Goal: Task Accomplishment & Management: Use online tool/utility

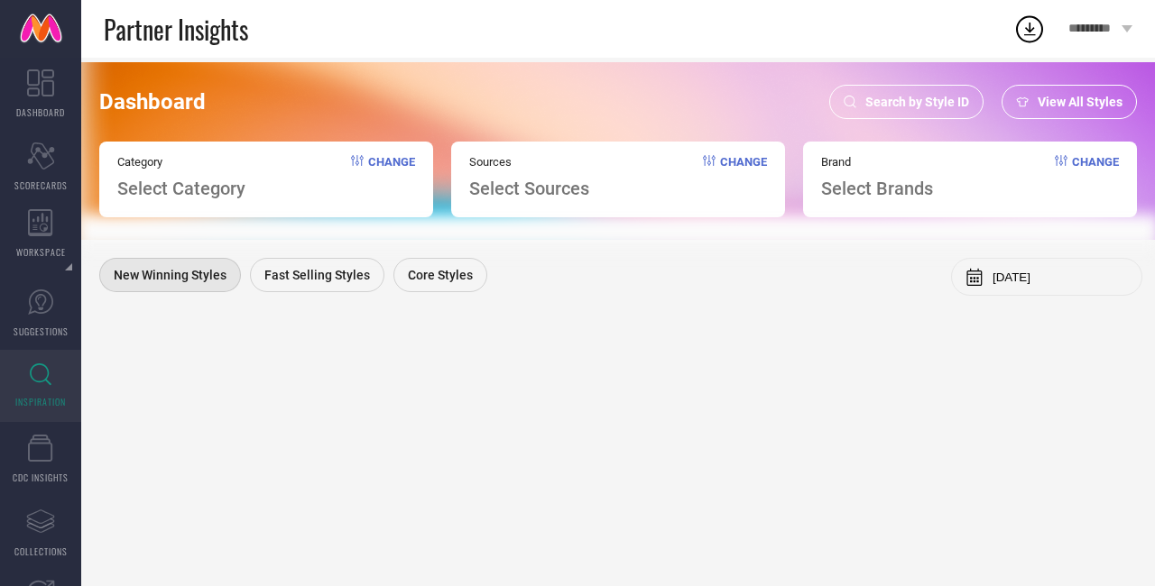
click at [878, 112] on div "Search by Style ID" at bounding box center [906, 102] width 154 height 34
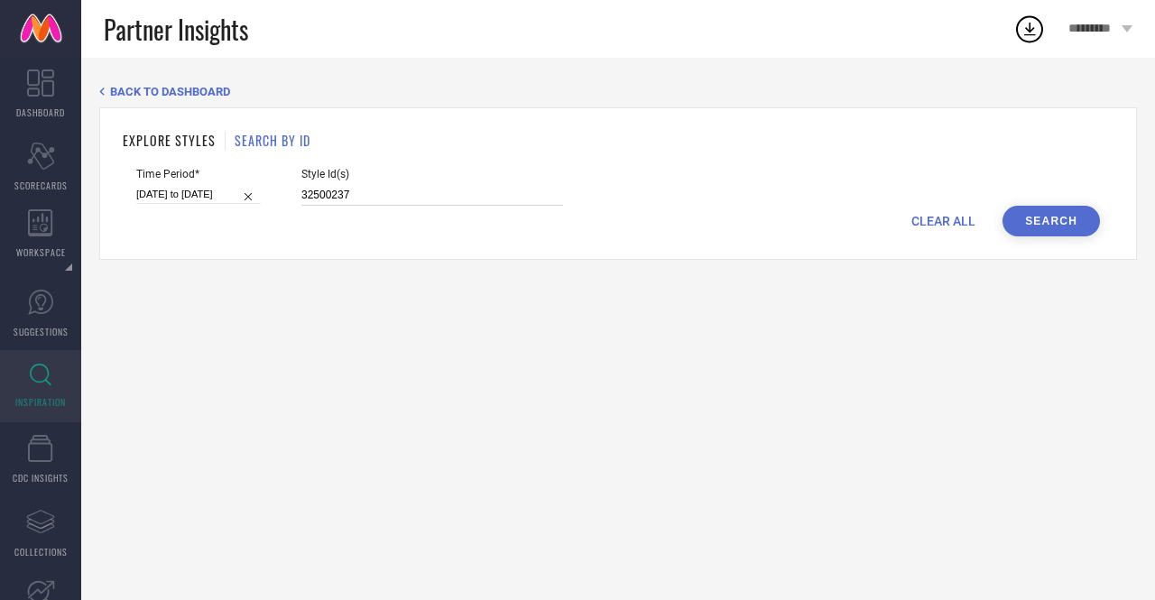
drag, startPoint x: 364, startPoint y: 198, endPoint x: 277, endPoint y: 196, distance: 86.6
click at [277, 196] on div "Time Period* [DATE] to [DATE] Style Id(s) 32500237" at bounding box center [618, 187] width 964 height 38
paste input "31443415 31443459 25740162 25721090 25740162 25721040 31443443 25721090 1845057…"
type input "31443415 31443459 25740162 25721090 25740162 25721040 31443443 25721090 1845057…"
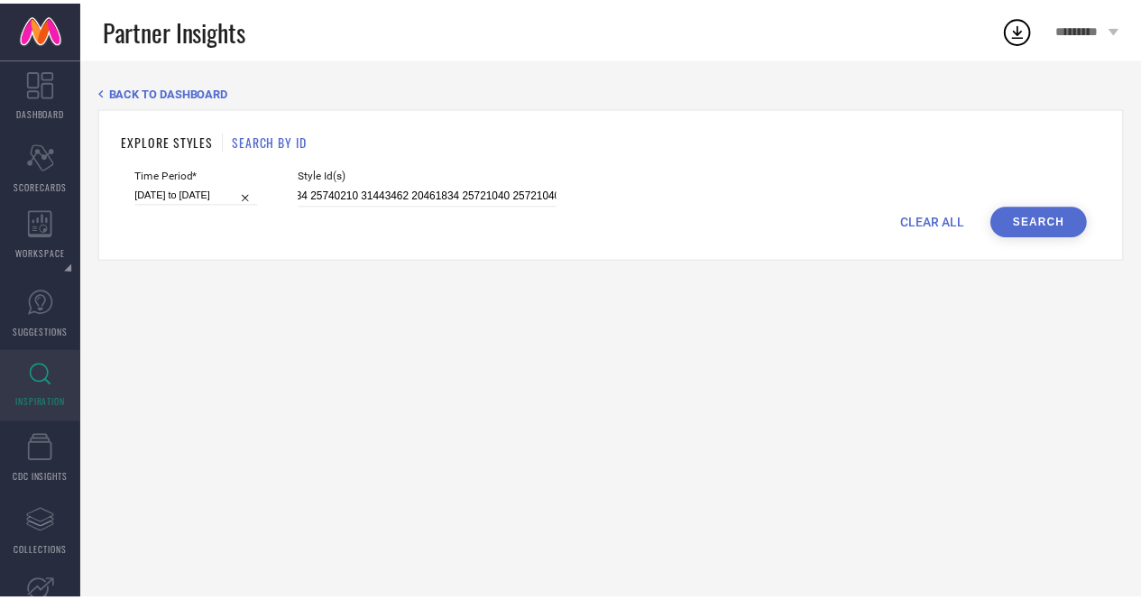
scroll to position [0, 0]
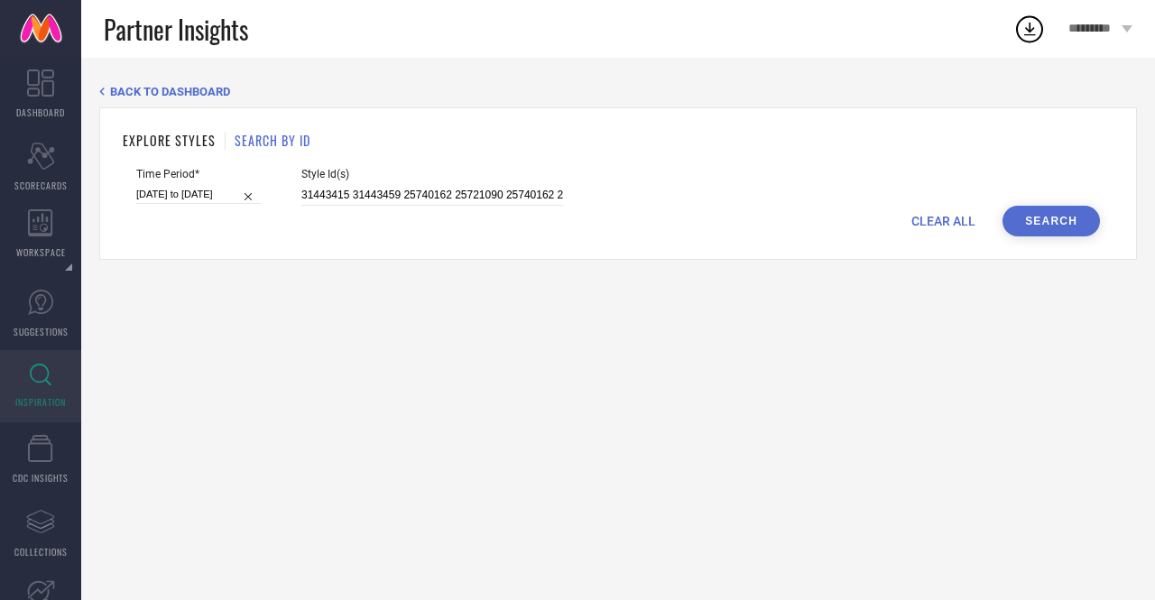
click at [1034, 234] on button "Search" at bounding box center [1050, 221] width 97 height 31
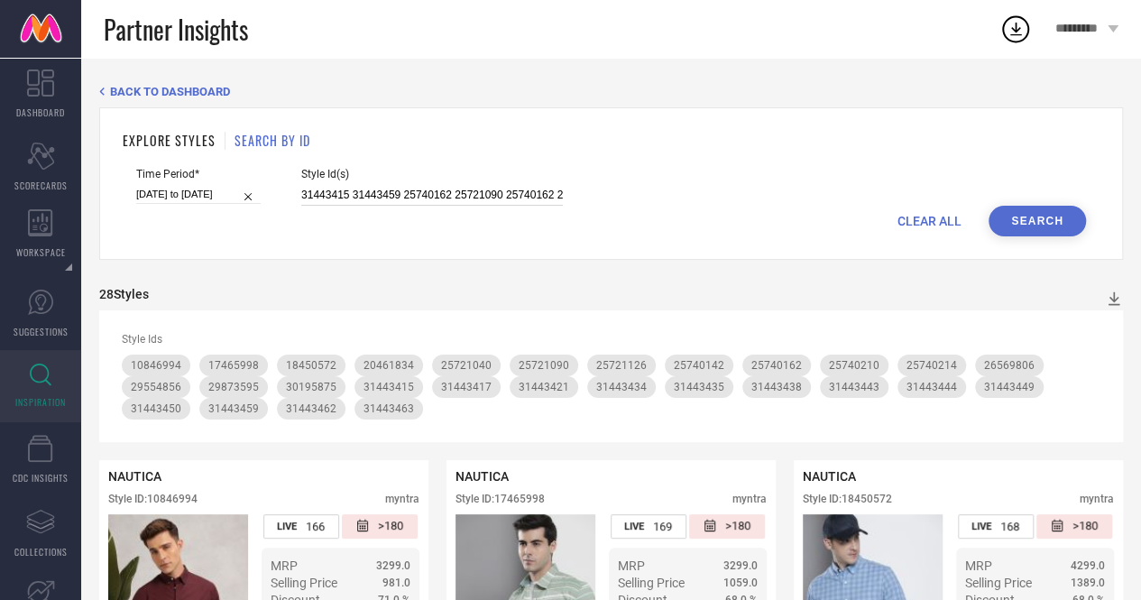
click at [301, 196] on input "31443415 31443459 25740162 25721090 25740162 25721040 31443443 25721090 1845057…" at bounding box center [432, 195] width 262 height 21
click at [301, 195] on input "31443415 31443459 25740162 25721090 25740162 25721040 31443443 25721090 1845057…" at bounding box center [432, 195] width 262 height 21
paste input "10846994 17465998 18450572 20461834 25721040 25721090 25721126 25740142 2574016…"
type input "10846994 17465998 18450572 20461834 25721040 25721090 25721126 25740142 2574016…"
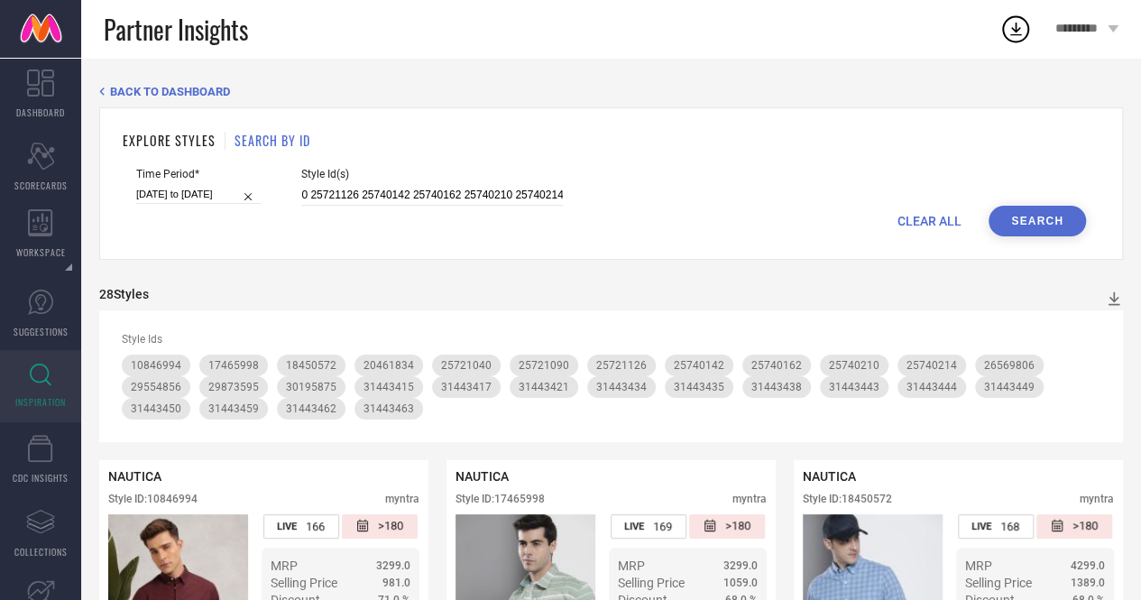
scroll to position [0, 0]
click at [1049, 219] on button "Search" at bounding box center [1037, 221] width 97 height 31
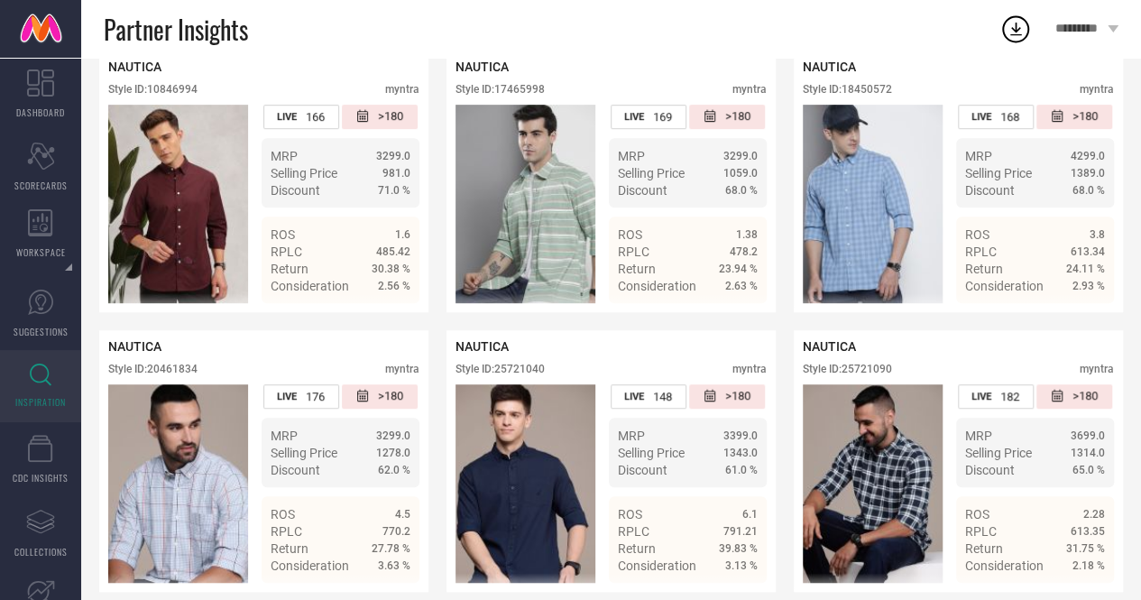
scroll to position [363, 0]
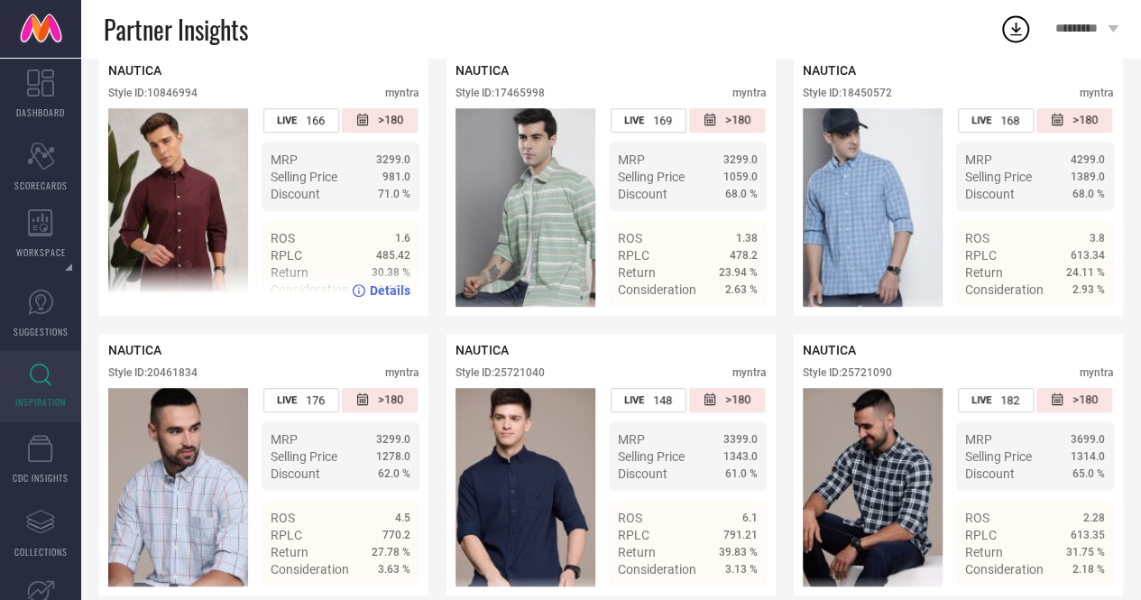
click at [203, 95] on div "Style ID: 10846994 myntra" at bounding box center [263, 98] width 311 height 22
drag, startPoint x: 199, startPoint y: 96, endPoint x: 150, endPoint y: 106, distance: 49.7
click at [150, 106] on div "Style ID: 10846994 myntra" at bounding box center [263, 98] width 311 height 22
copy div "10846994"
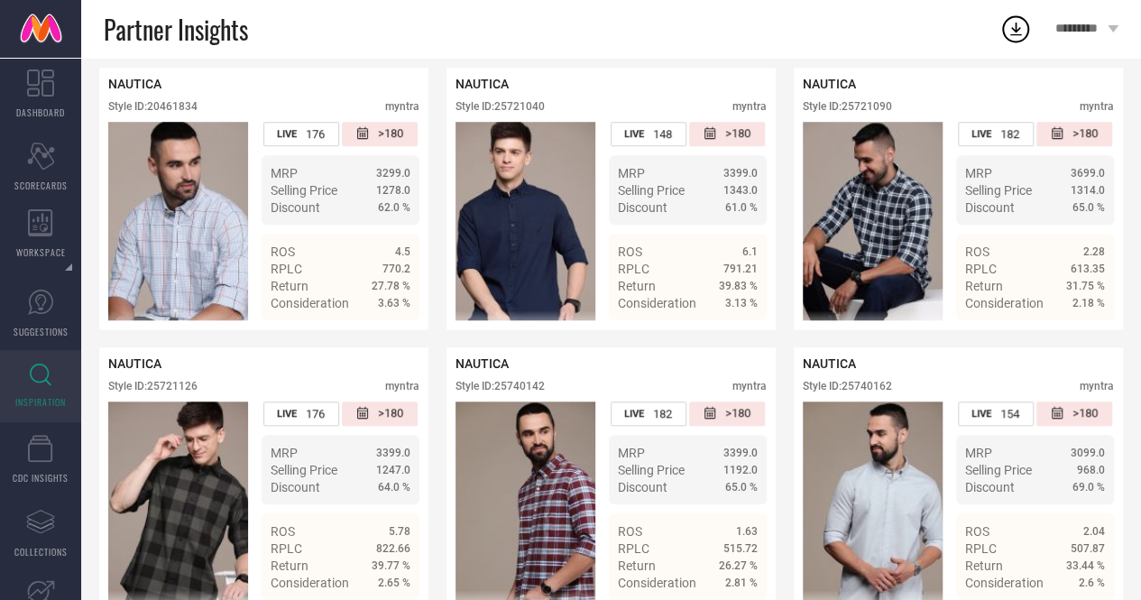
scroll to position [0, 0]
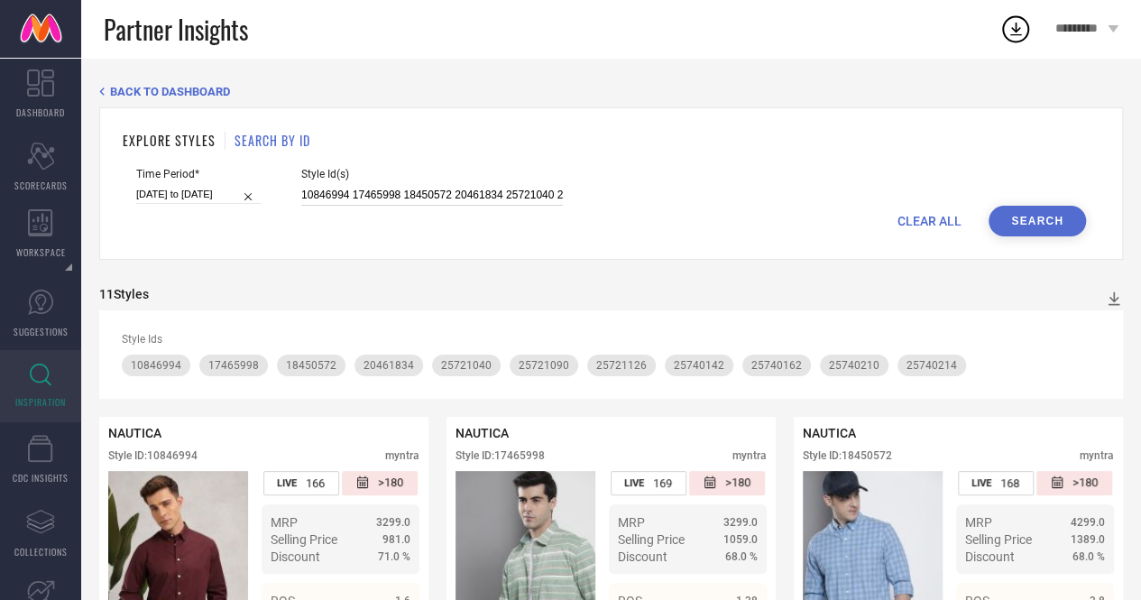
click at [301, 196] on input "10846994 17465998 18450572 20461834 25721040 25721090 25721126 25740142 2574016…" at bounding box center [432, 195] width 262 height 21
paste input "10846994"
click at [1053, 228] on button "Search" at bounding box center [1037, 221] width 97 height 31
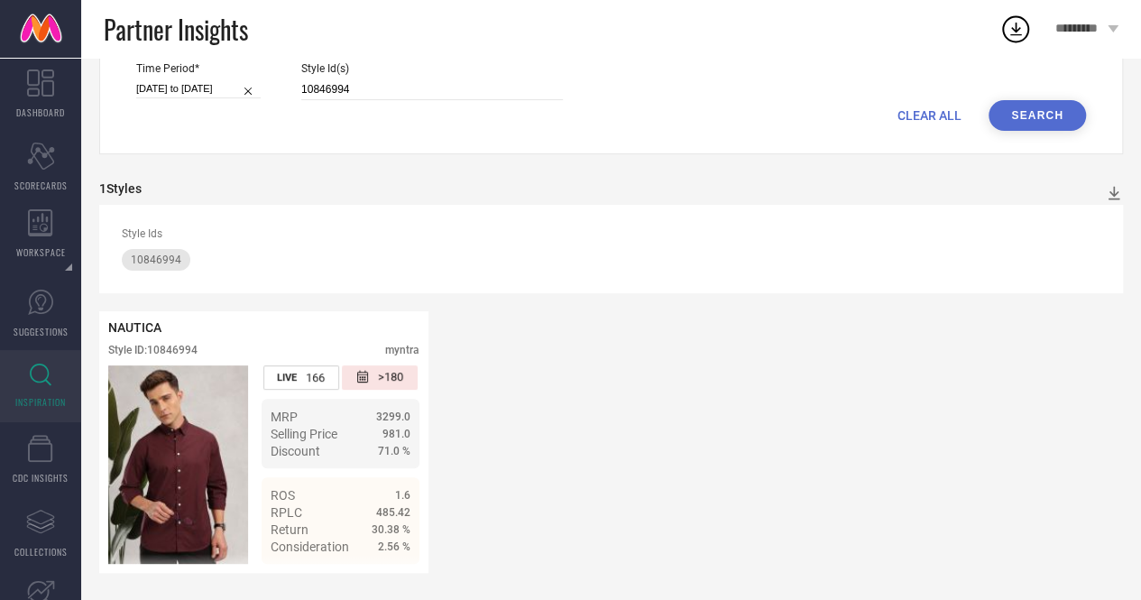
scroll to position [112, 0]
drag, startPoint x: 357, startPoint y: 79, endPoint x: 272, endPoint y: 88, distance: 86.2
click at [272, 88] on div "Time Period* [DATE] to [DATE] Style Id(s) 10846994" at bounding box center [611, 81] width 950 height 38
paste input "7465998"
type input "17465998"
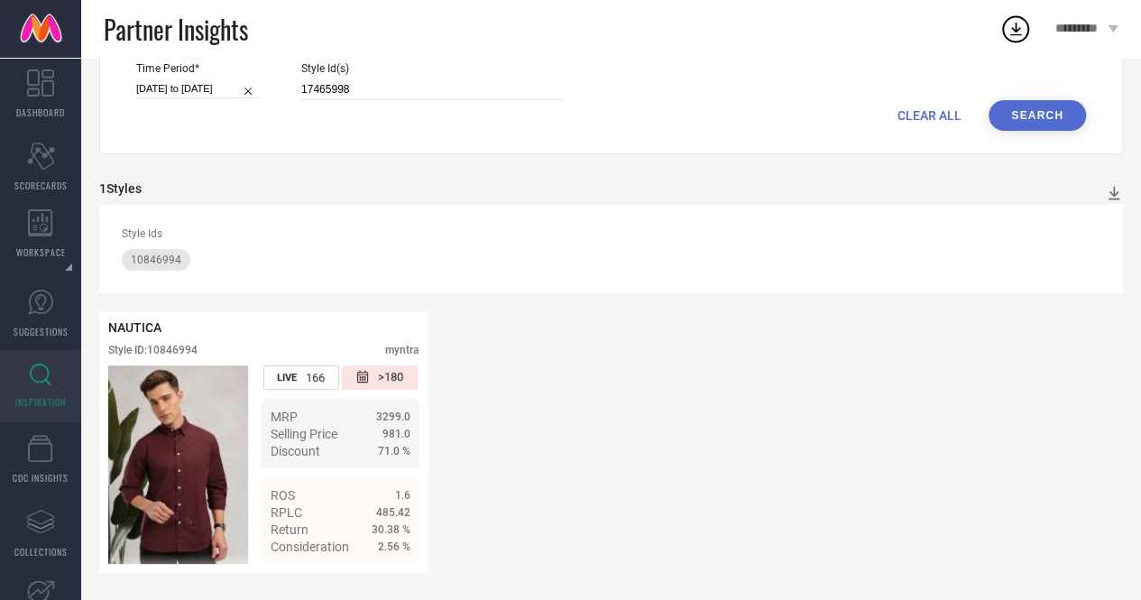
click at [1035, 118] on button "Search" at bounding box center [1037, 115] width 97 height 31
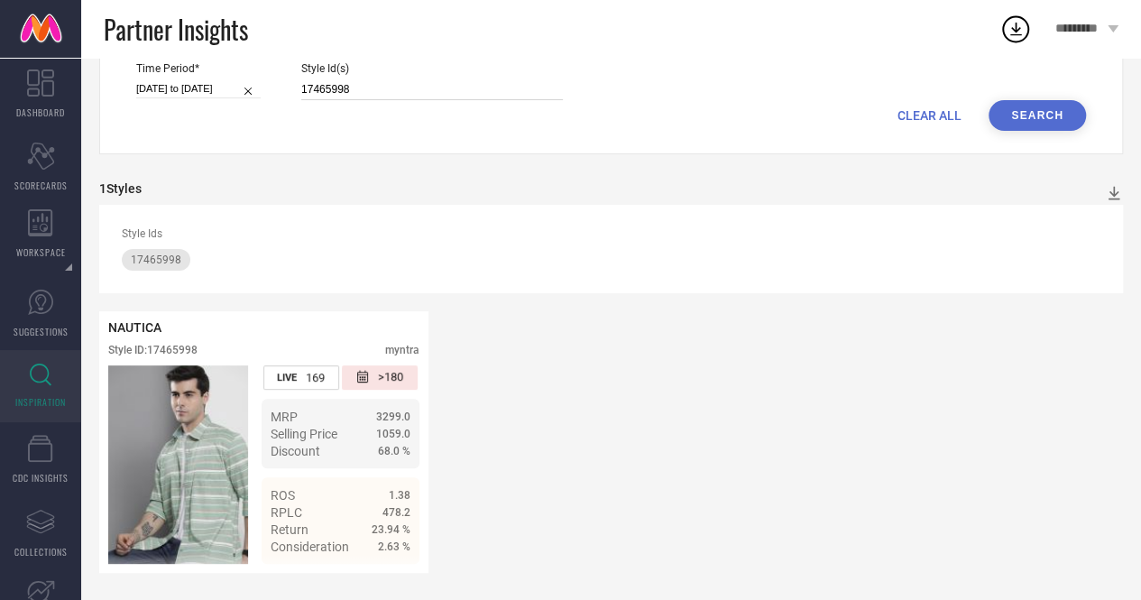
drag, startPoint x: 360, startPoint y: 79, endPoint x: 274, endPoint y: 81, distance: 85.8
click at [274, 81] on div "Time Period* [DATE] to [DATE] Style Id(s) 17465998" at bounding box center [611, 81] width 950 height 38
paste input "23967680 23967558 23967674 23967574 23967556 23967654 23967550 23967624 2396764…"
type input "23967680 23967558 23967674 23967574 23967556 23967654 23967550 23967624 2396764…"
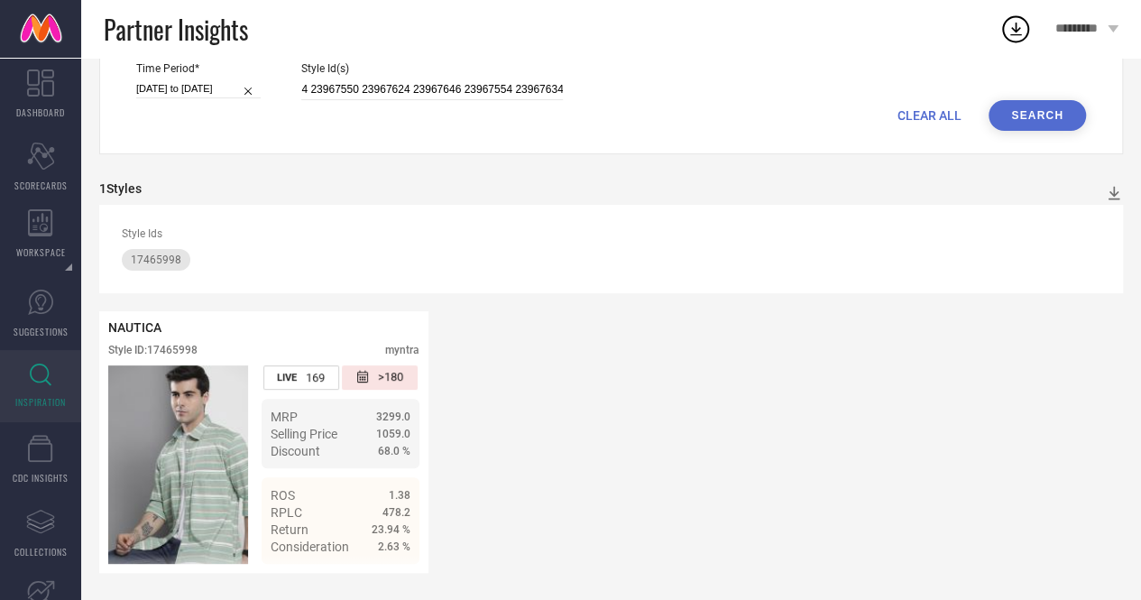
scroll to position [0, 0]
click at [1030, 118] on button "Search" at bounding box center [1037, 115] width 97 height 31
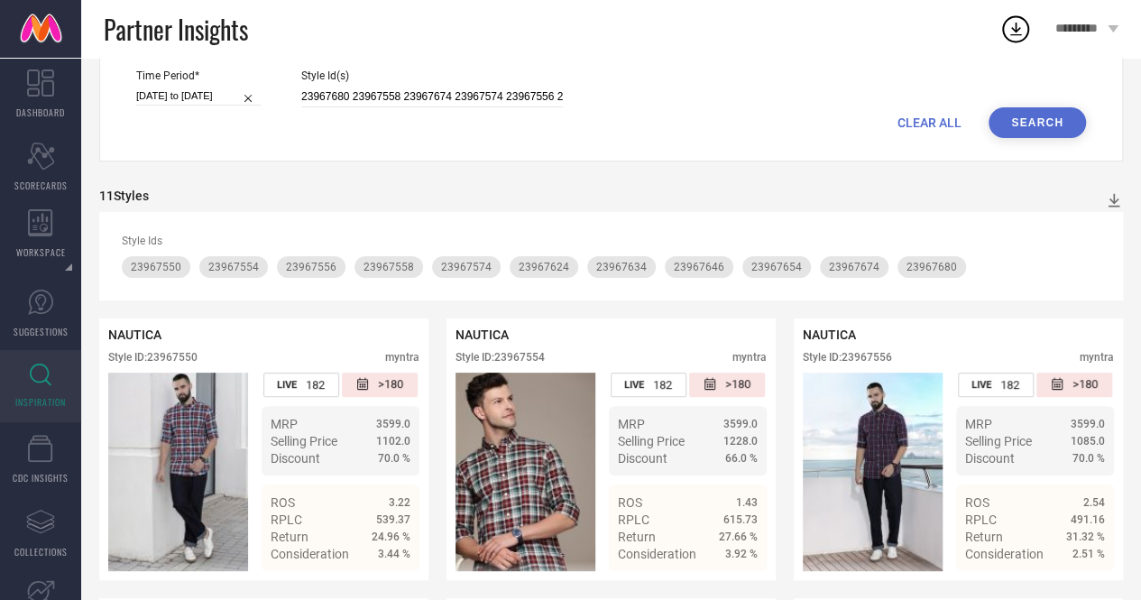
scroll to position [95, 0]
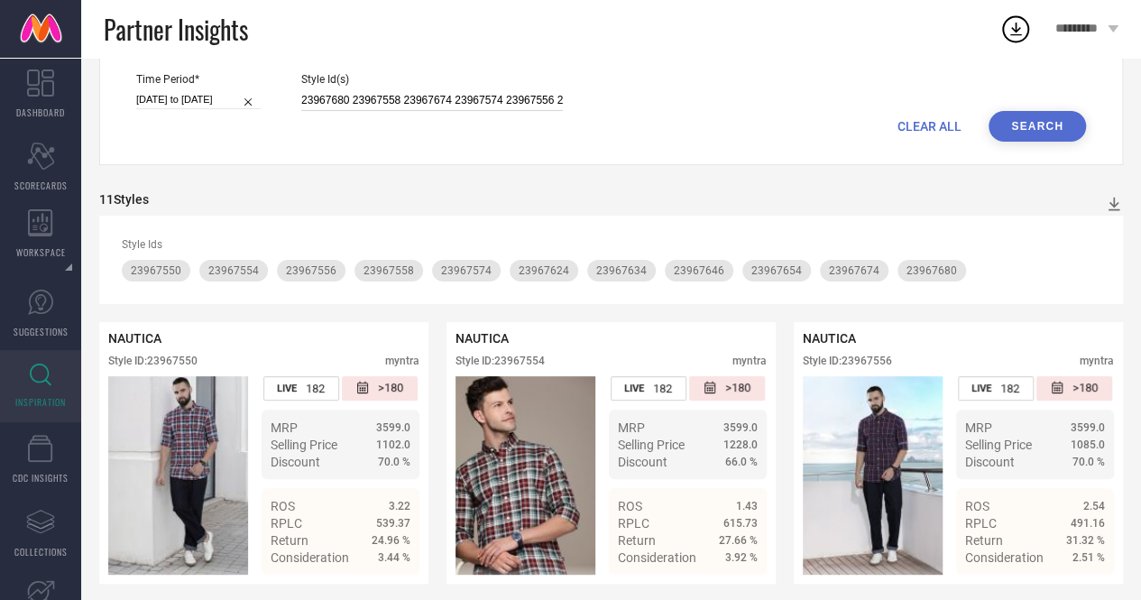
click at [301, 98] on input "23967680 23967558 23967674 23967574 23967556 23967654 23967550 23967624 2396764…" at bounding box center [432, 100] width 262 height 21
paste input "30195865 30195850 30195843 29181690 30195851 30195844 29181696"
type input "30195865 30195850 30195843 29181690 30195851 30195844 29181696"
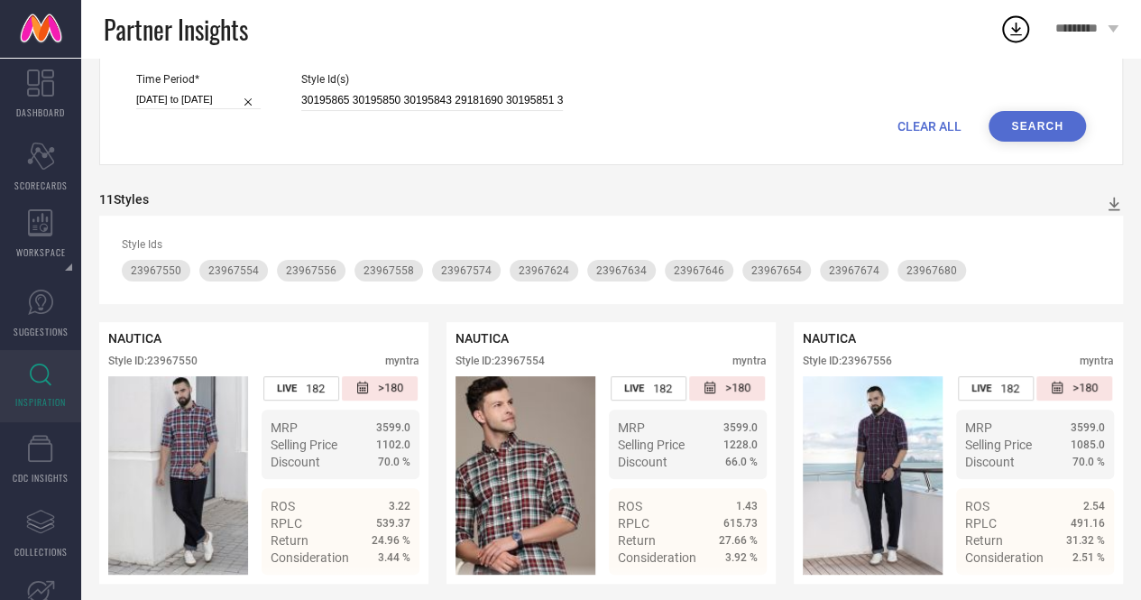
click at [1037, 123] on button "Search" at bounding box center [1037, 126] width 97 height 31
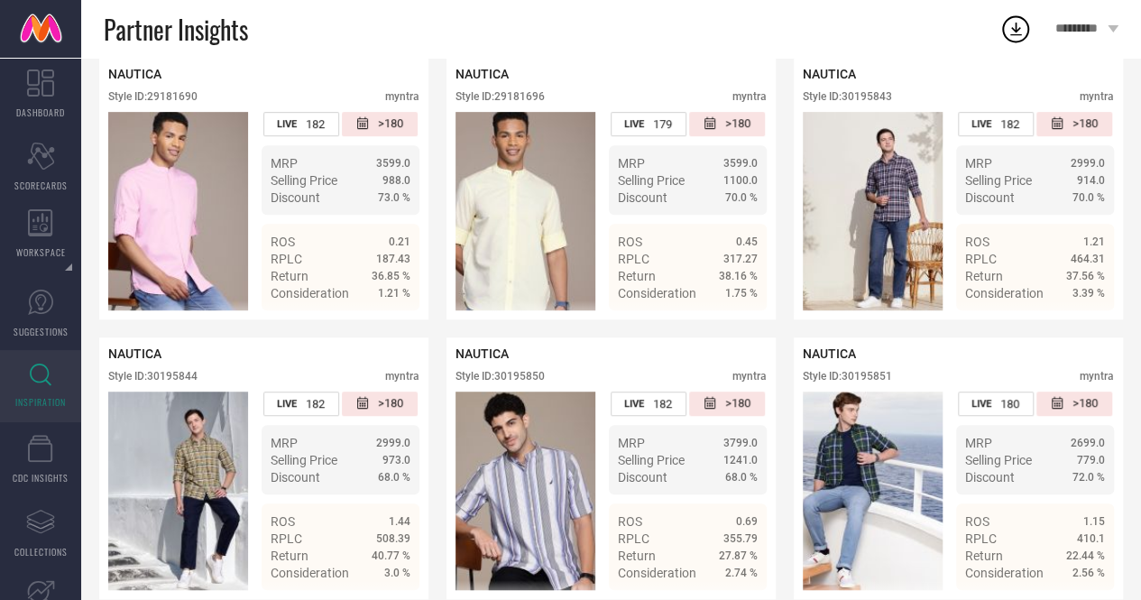
scroll to position [25, 0]
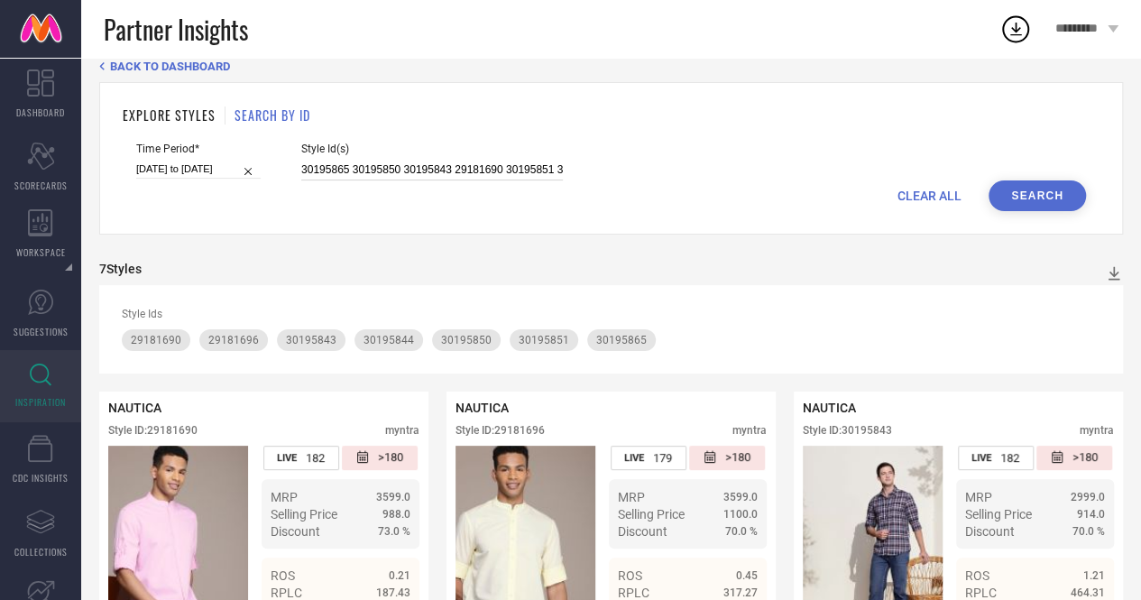
click at [301, 167] on input "30195865 30195850 30195843 29181690 30195851 30195844 29181696" at bounding box center [432, 170] width 262 height 21
paste input "18450572 25740142 25740262 25740210 25721074 25740162"
type input "18450572 25740142 25740262 25740210 25721074 25740162"
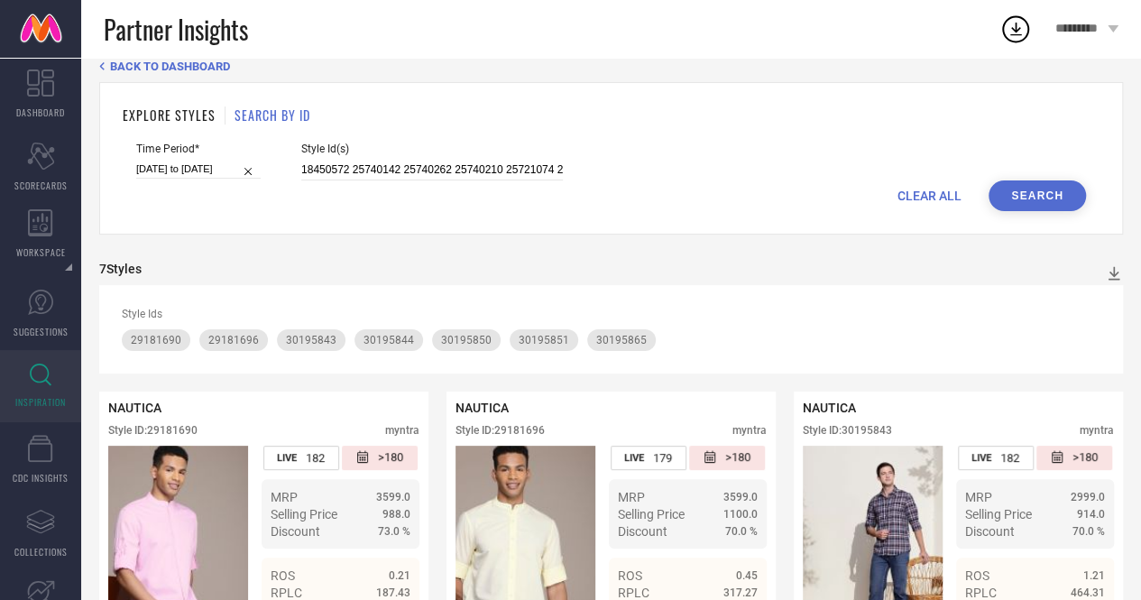
click at [1047, 192] on button "Search" at bounding box center [1037, 195] width 97 height 31
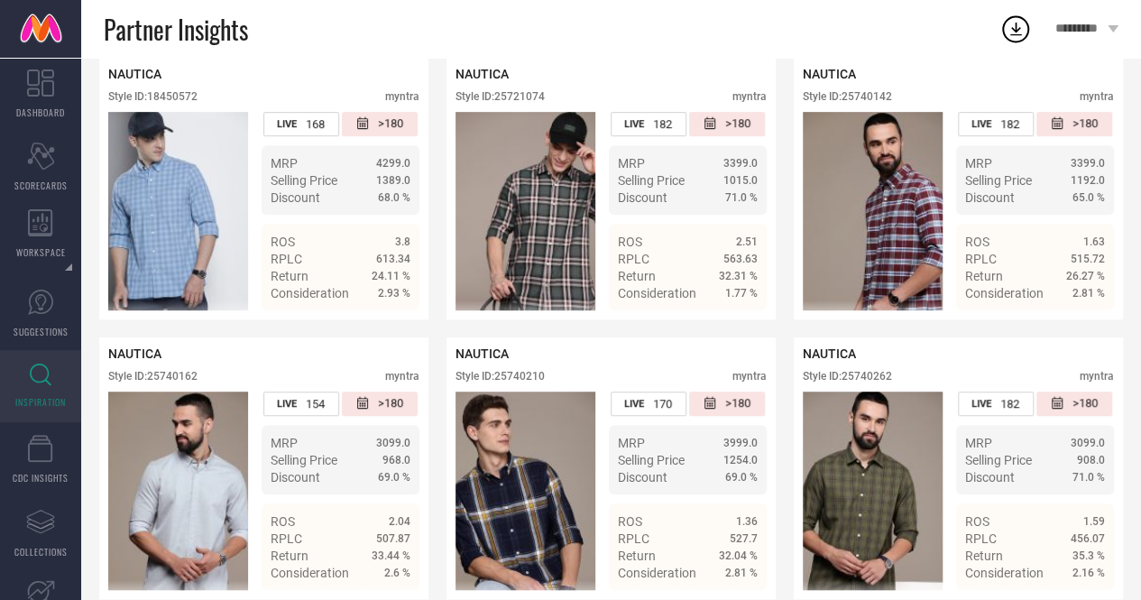
scroll to position [18, 0]
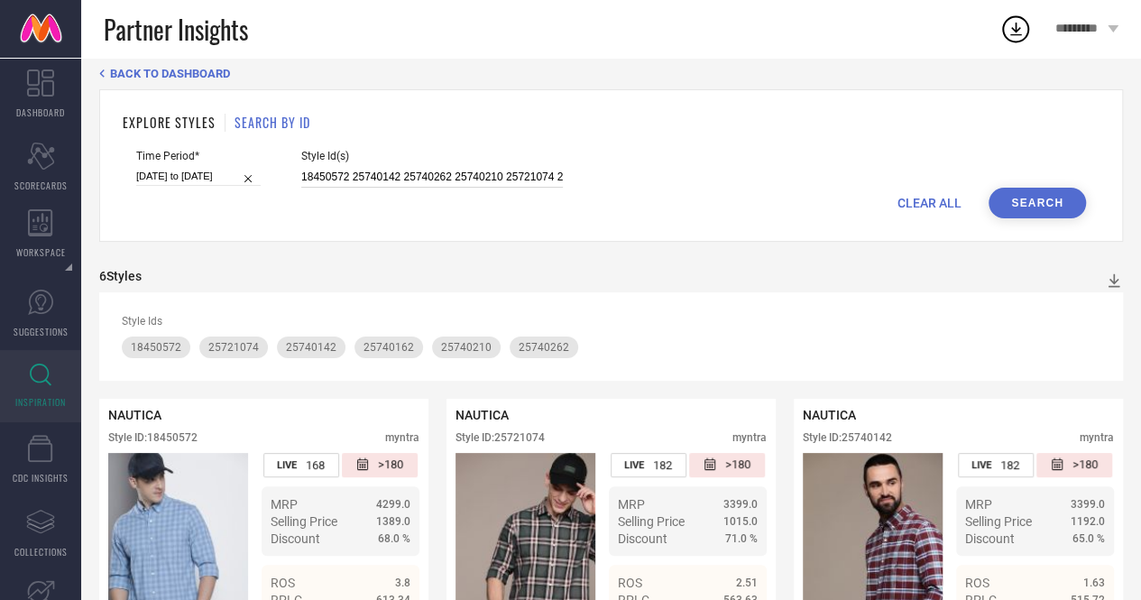
click at [301, 170] on input "18450572 25740142 25740262 25740210 25721074 25740162" at bounding box center [432, 177] width 262 height 21
click at [301, 176] on input "18450572 25740142 25740262 25740210 25721074 25740162" at bounding box center [432, 177] width 262 height 21
paste input "25721124 25721090 26844656 25721080 25740138 25740224"
type input "25721124 25721090 26844656 25721080 25740138 25740224"
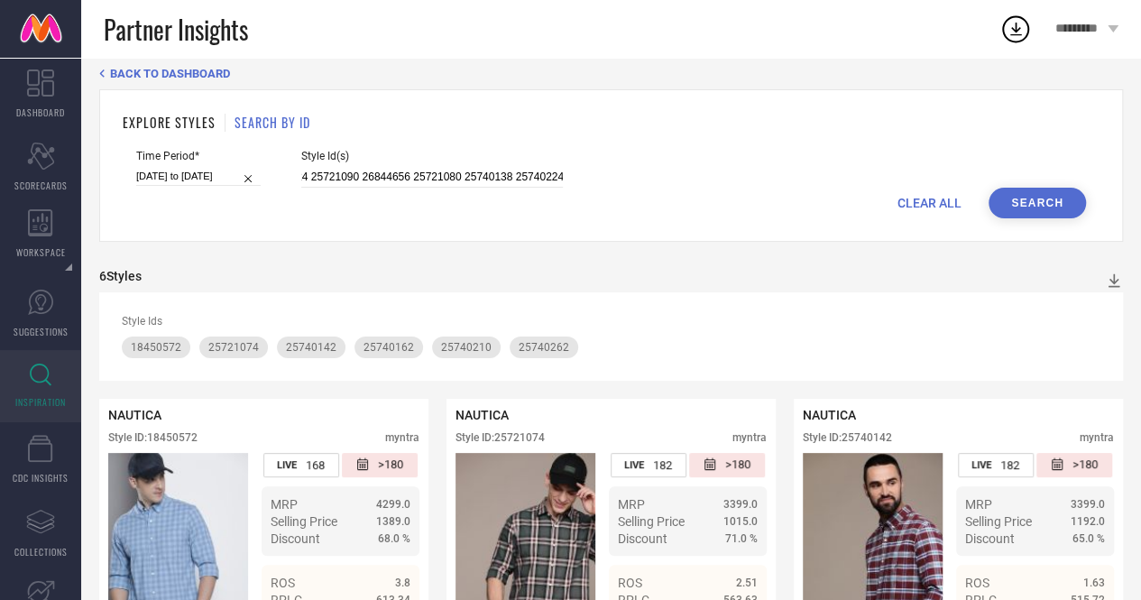
scroll to position [0, 0]
click at [1044, 198] on button "Search" at bounding box center [1037, 203] width 97 height 31
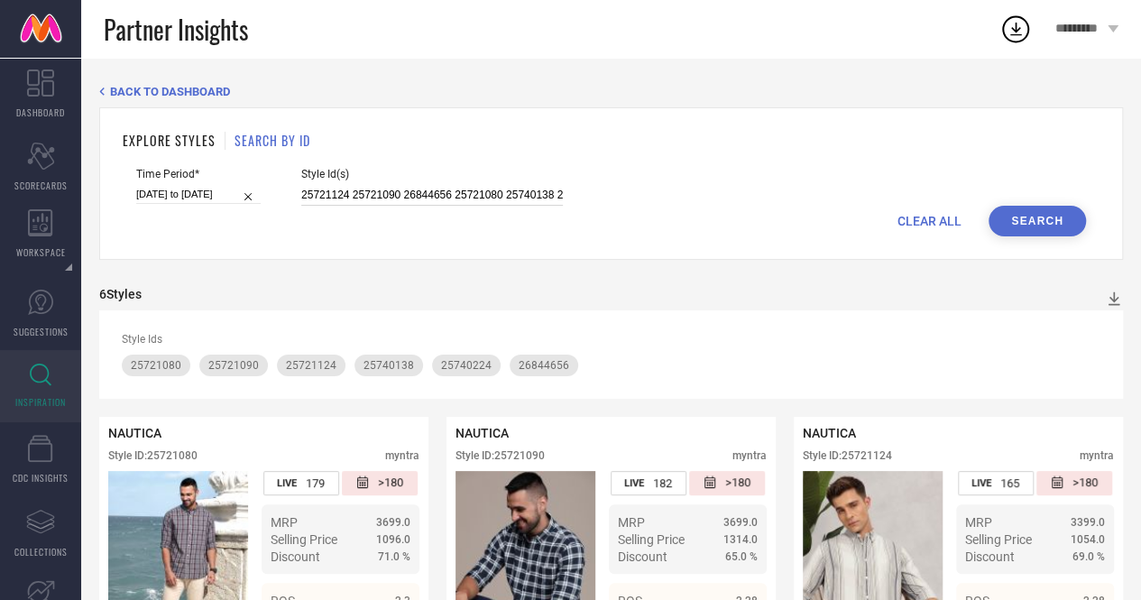
click at [301, 194] on input "25721124 25721090 26844656 25721080 25740138 25740224" at bounding box center [432, 195] width 262 height 21
paste input "26844654 25740214 28021370 25740184 25740152 28021354"
type input "26844654 25740214 28021370 25740184 25740152 28021354"
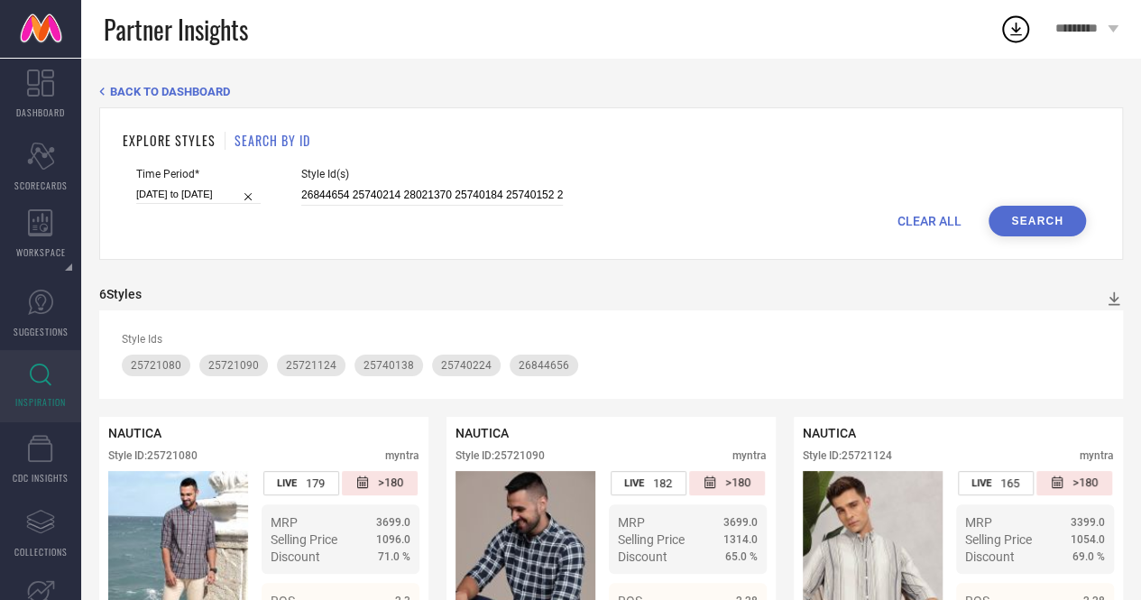
click at [1040, 221] on button "Search" at bounding box center [1037, 221] width 97 height 31
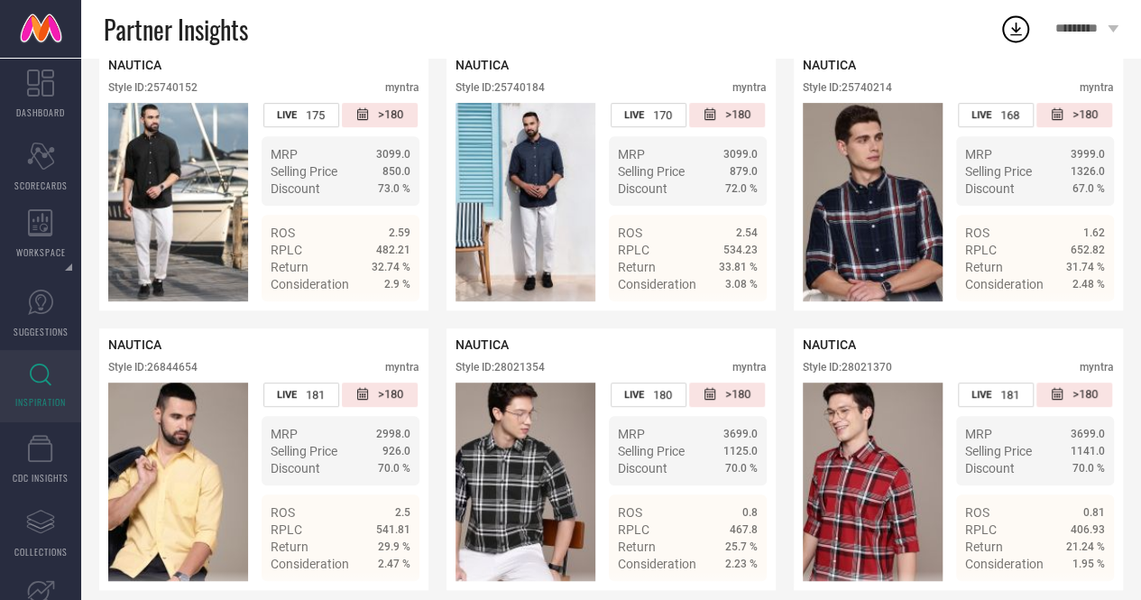
scroll to position [25, 0]
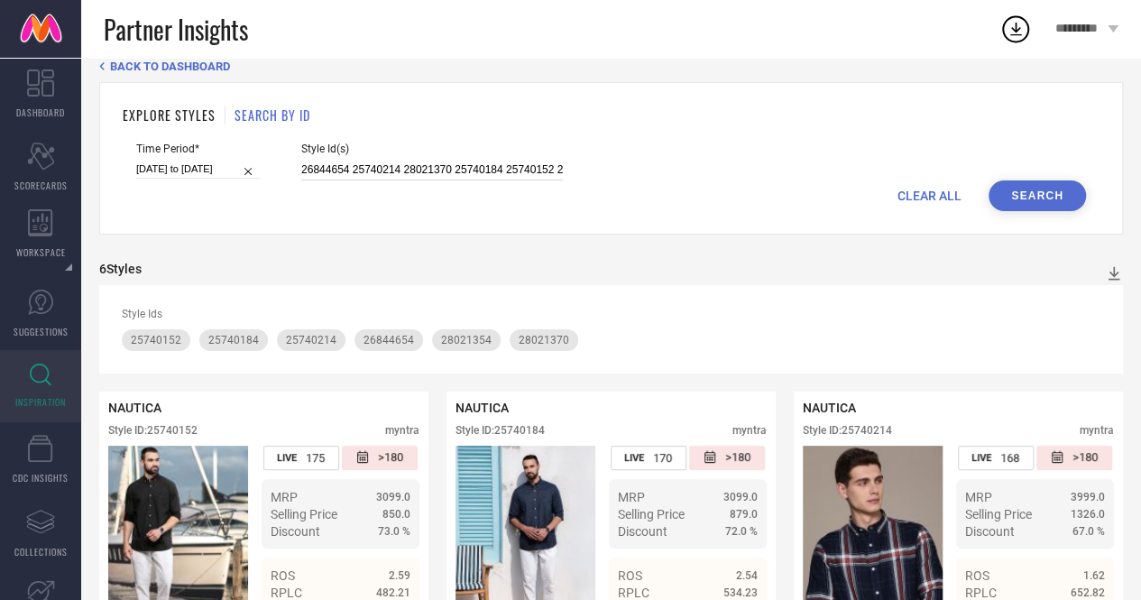
click at [301, 171] on input "26844654 25740214 28021370 25740184 25740152 28021354" at bounding box center [432, 170] width 262 height 21
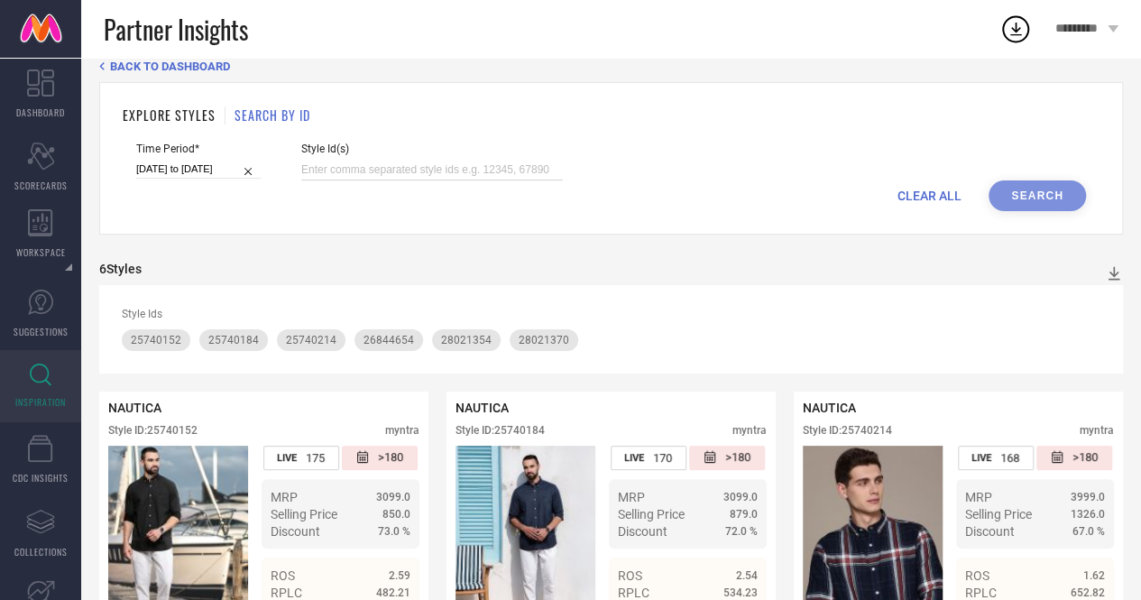
paste input "25740158 25740156 25721058 25740160 25721126 20461834"
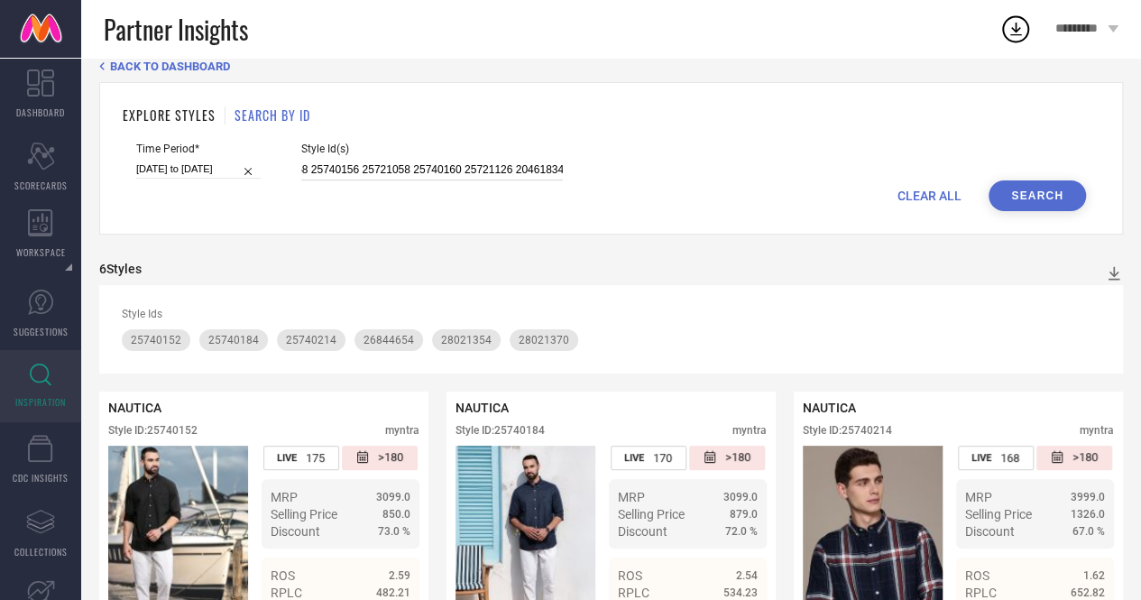
type input "25740158 25740156 25721058 25740160 25721126 20461834"
click at [1052, 193] on button "Search" at bounding box center [1037, 195] width 97 height 31
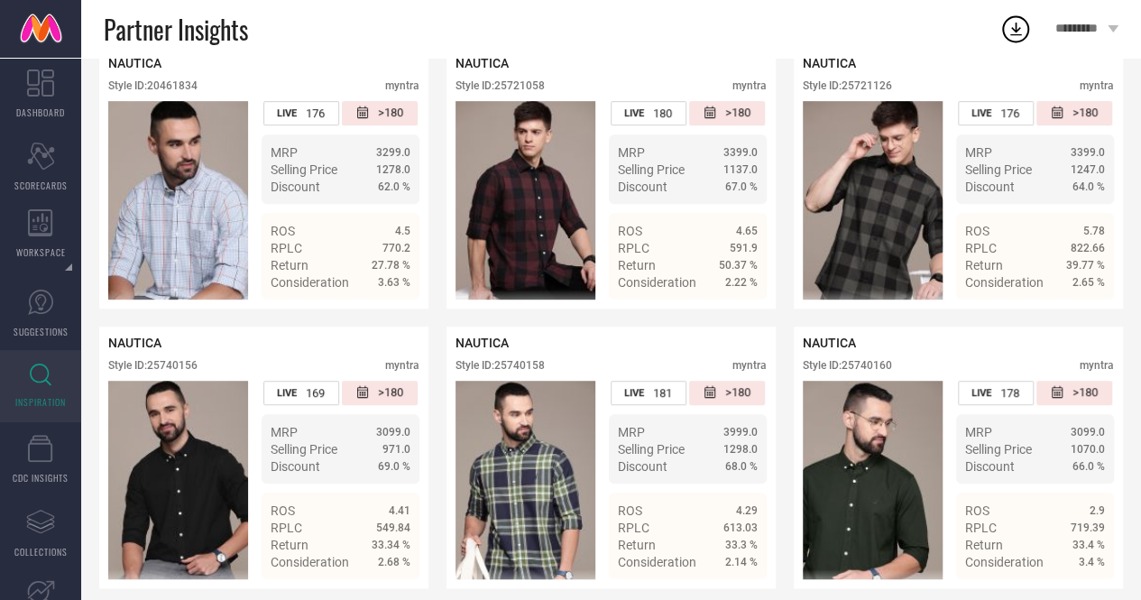
scroll to position [110, 0]
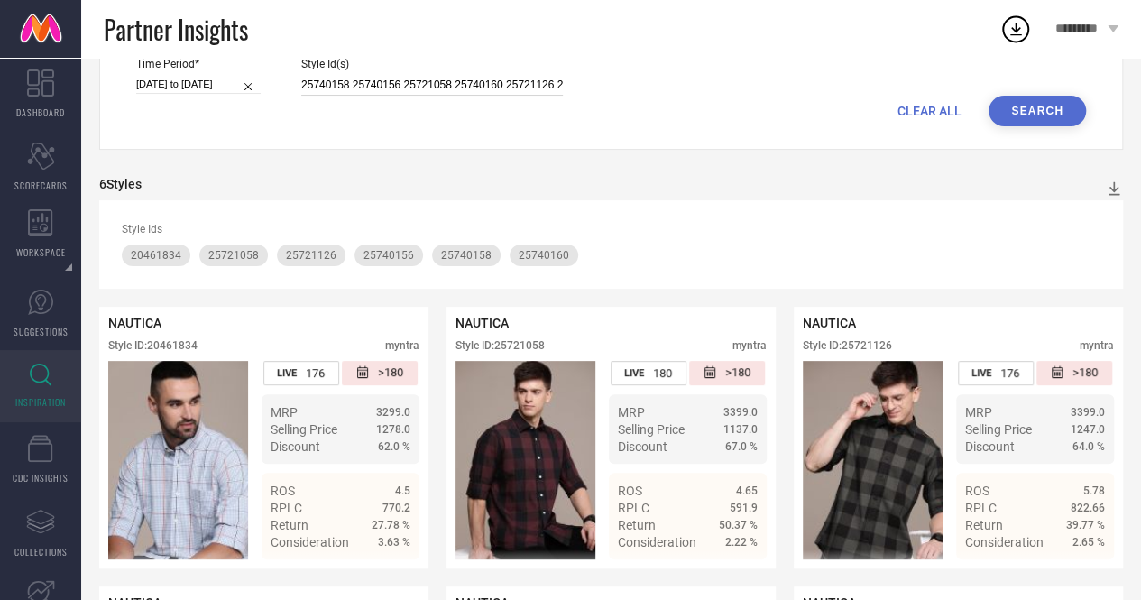
click at [301, 84] on input "25740158 25740156 25721058 25740160 25721126 20461834" at bounding box center [432, 85] width 262 height 21
paste input "31039474 31039493 31039489 31039481 31039501 31039500"
type input "31039474 31039493 31039489 31039481 31039501 31039500"
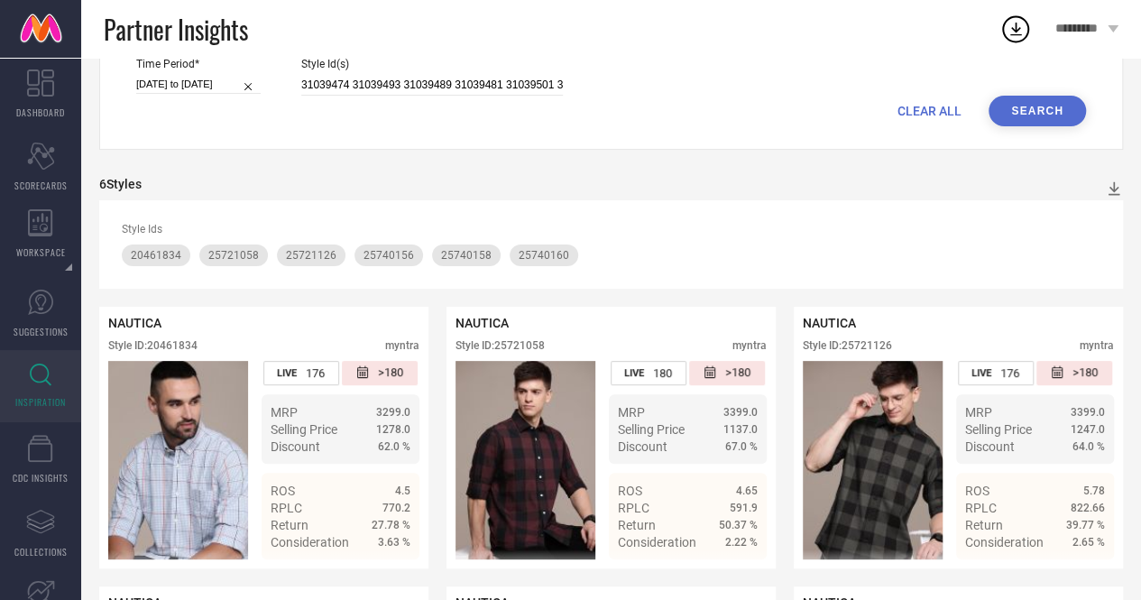
click at [1029, 118] on button "Search" at bounding box center [1037, 111] width 97 height 31
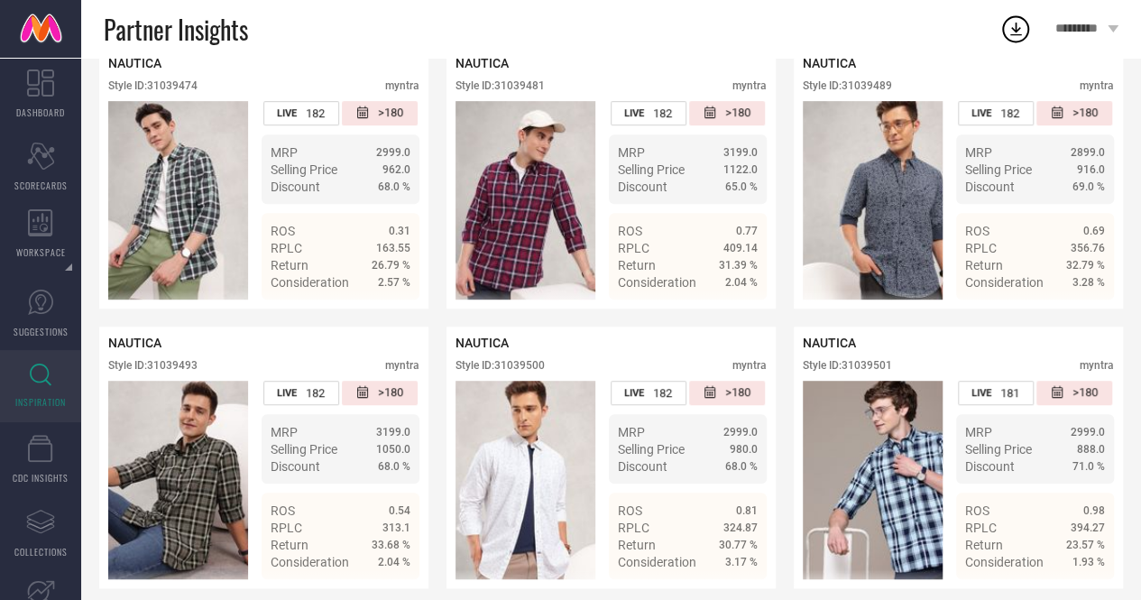
scroll to position [40, 0]
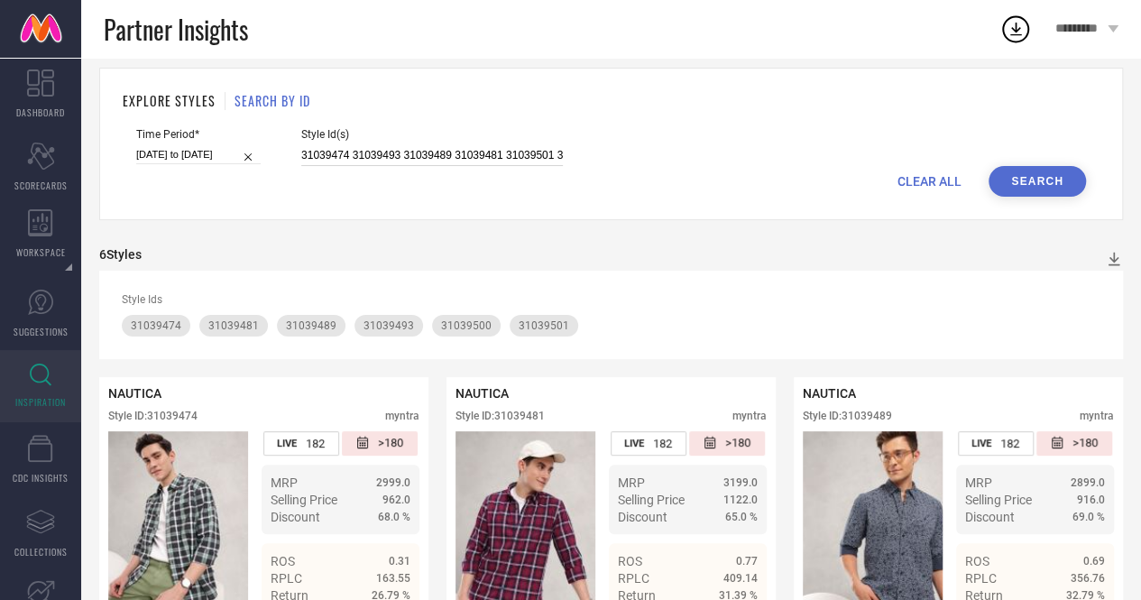
click at [301, 156] on input "31039474 31039493 31039489 31039481 31039501 31039500" at bounding box center [432, 155] width 262 height 21
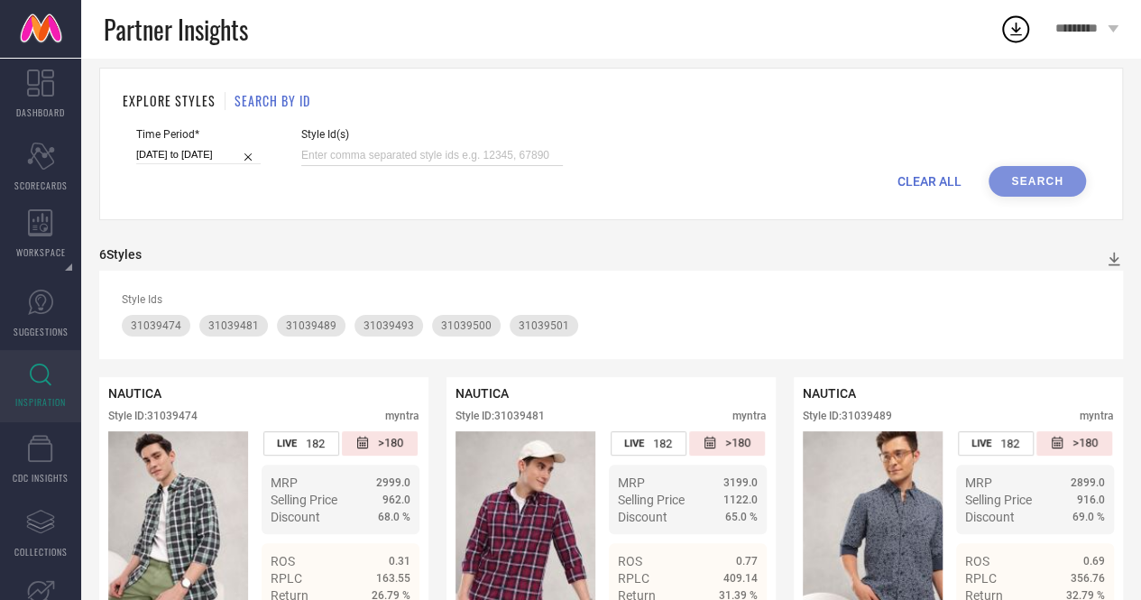
paste input "31039486 31039488 31039509 31039465 31039491 31039494"
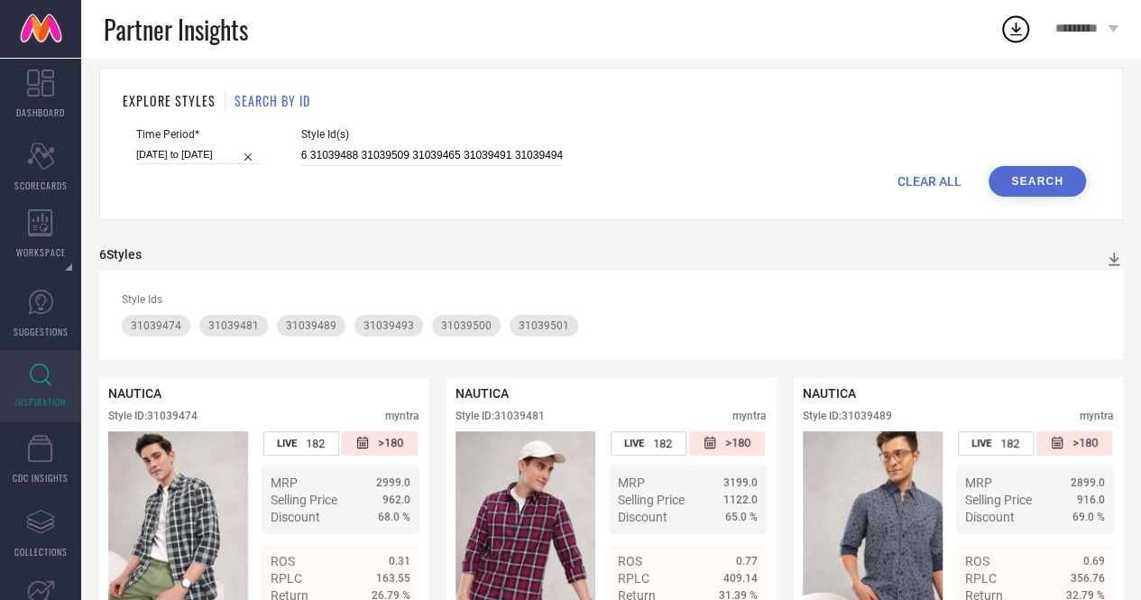
scroll to position [0, 0]
click at [1037, 185] on button "Search" at bounding box center [1037, 181] width 97 height 31
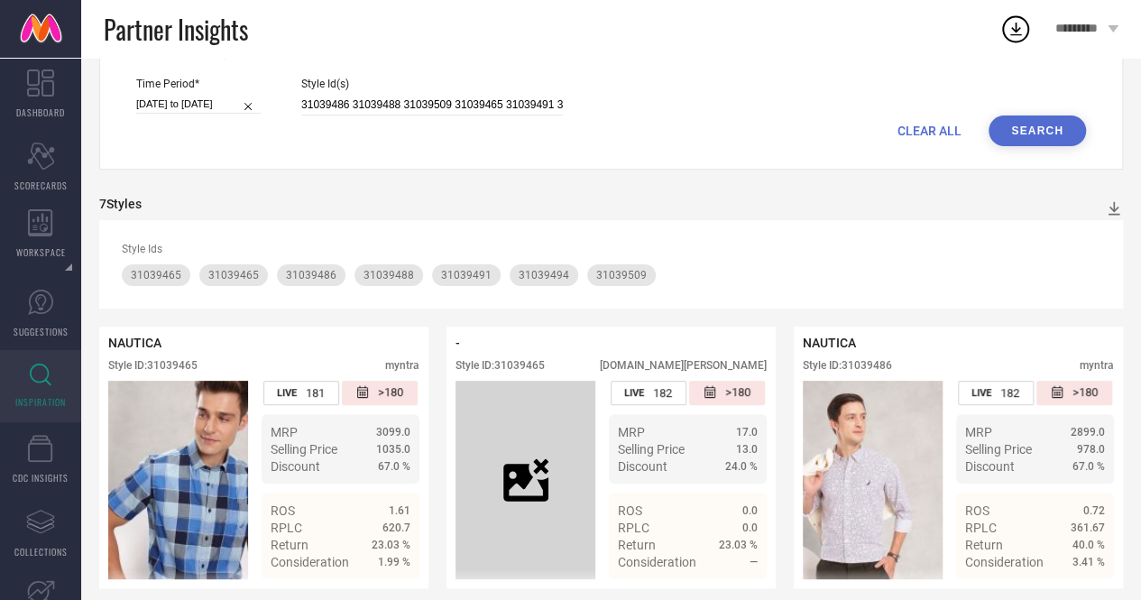
scroll to position [86, 0]
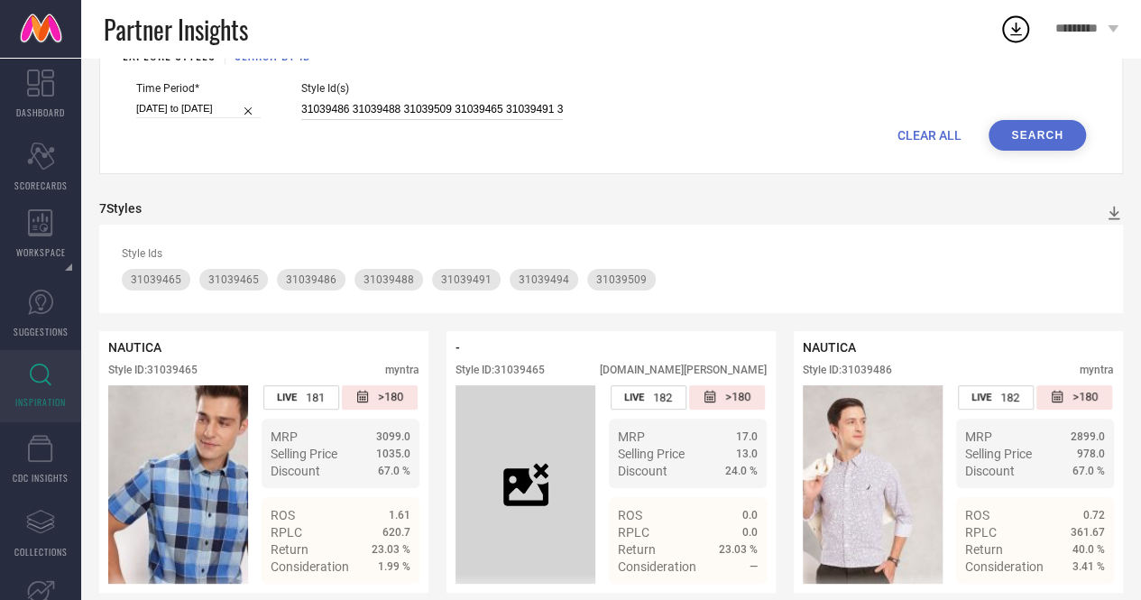
click at [499, 111] on input "31039486 31039488 31039509 31039465 31039491 31039494" at bounding box center [432, 109] width 262 height 21
click at [1057, 148] on button "Search" at bounding box center [1037, 135] width 97 height 31
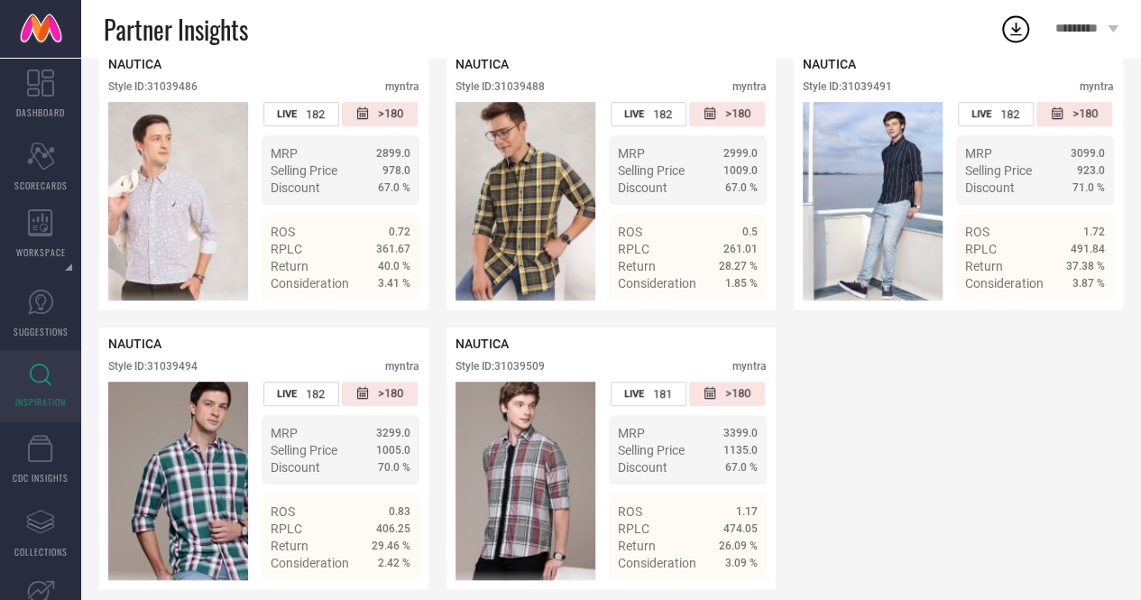
scroll to position [49, 0]
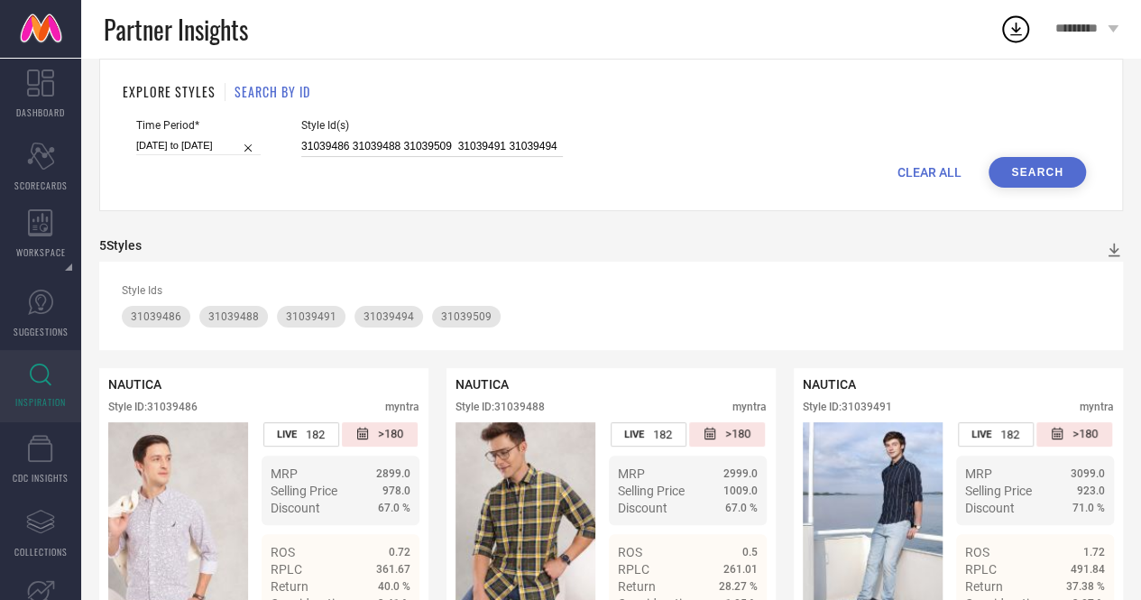
click at [556, 148] on input "31039486 31039488 31039509 31039491 31039494" at bounding box center [432, 146] width 262 height 21
paste input "31039483"
type input "31039486 31039488 31039509 31039491 31039494 31039483"
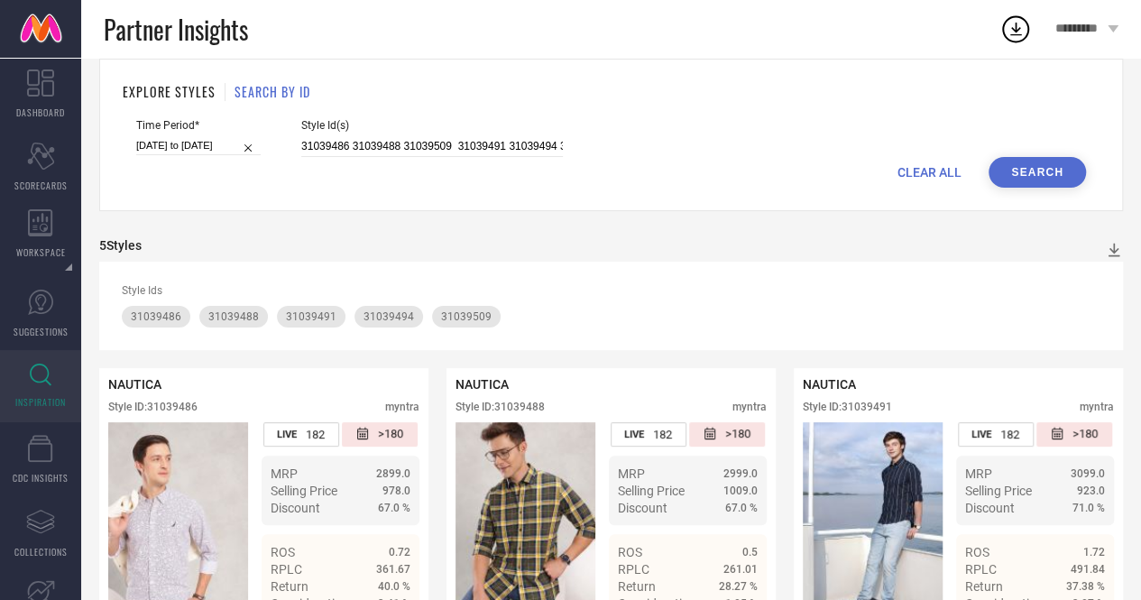
click at [1022, 176] on button "Search" at bounding box center [1037, 172] width 97 height 31
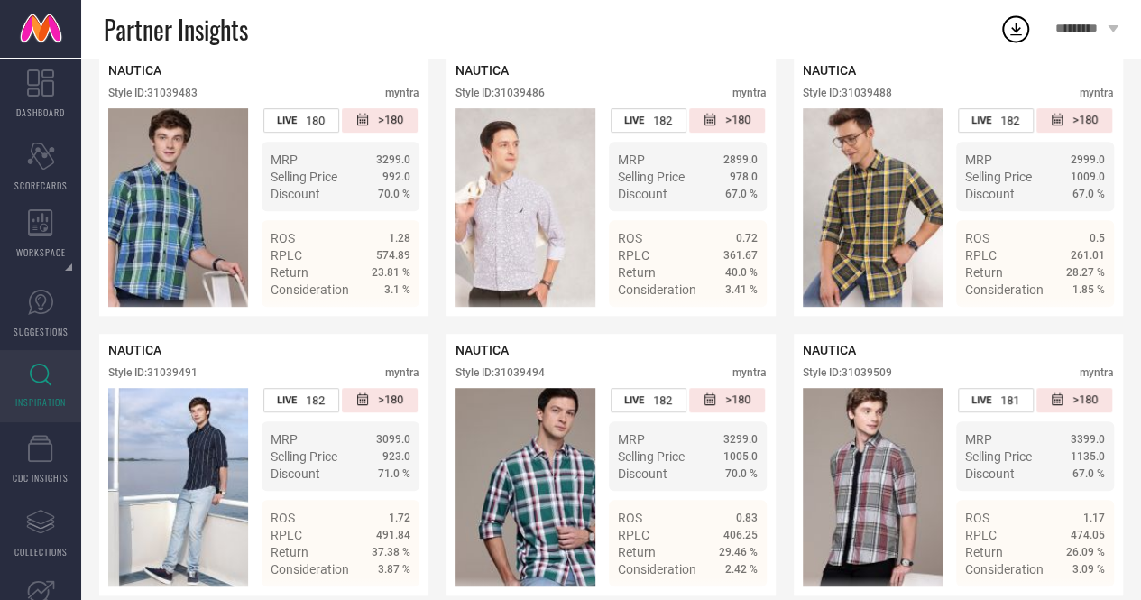
scroll to position [365, 0]
